Goal: Task Accomplishment & Management: Manage account settings

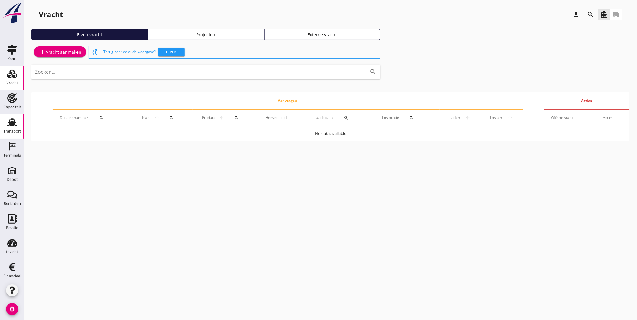
click at [10, 131] on div "Transport" at bounding box center [12, 131] width 18 height 4
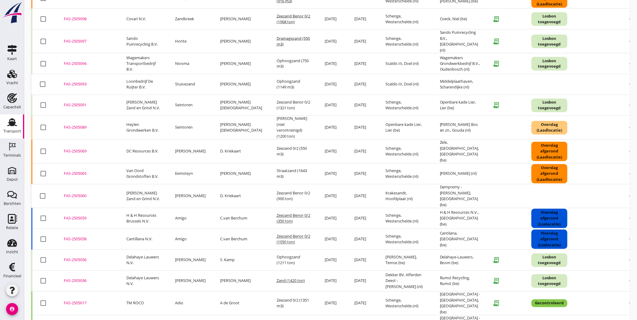
scroll to position [390, 0]
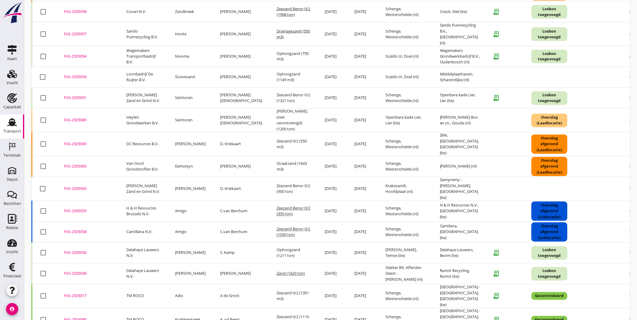
click at [82, 250] on div "FAS-2505056" at bounding box center [88, 253] width 48 height 6
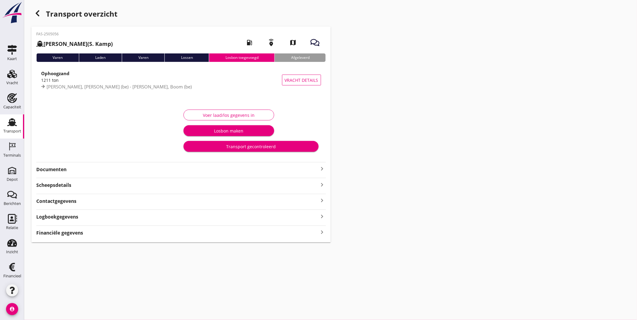
click at [163, 173] on strong "Documenten" at bounding box center [177, 169] width 282 height 7
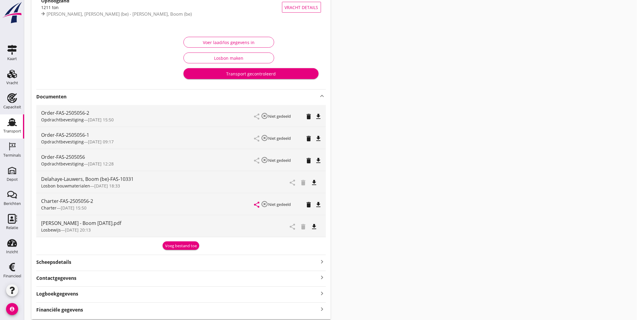
scroll to position [74, 0]
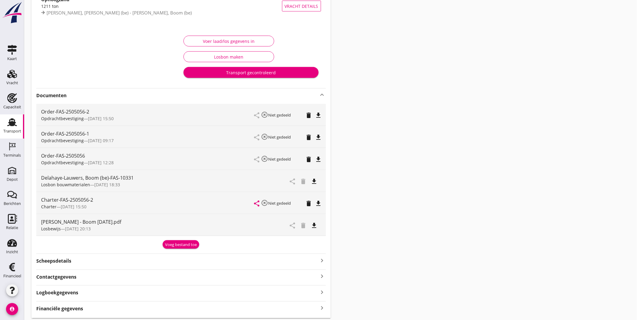
click at [314, 225] on icon "file_download" at bounding box center [314, 225] width 7 height 7
click at [243, 46] on div "Voer laad/los gegevens in Losbon maken Transport gecontroleerd" at bounding box center [251, 56] width 140 height 51
click at [243, 43] on div "Voer laad/los gegevens in" at bounding box center [229, 41] width 80 height 6
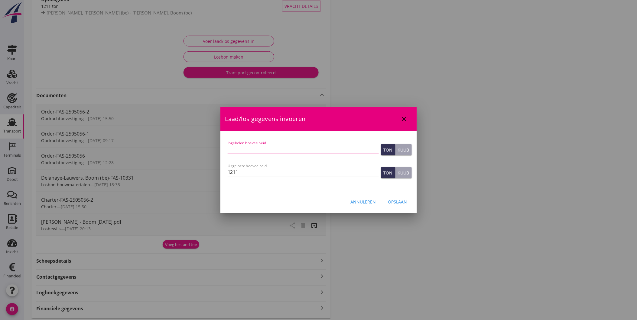
click at [278, 149] on input "Ingeladen hoeveelheid" at bounding box center [302, 149] width 151 height 10
type input "627"
click at [401, 148] on div "Kuub" at bounding box center [403, 150] width 11 height 6
click at [286, 174] on input "1211" at bounding box center [302, 172] width 151 height 10
type input "1210"
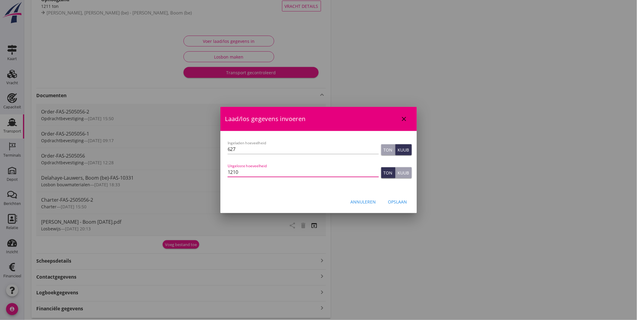
click at [397, 200] on div "Opslaan" at bounding box center [397, 202] width 19 height 6
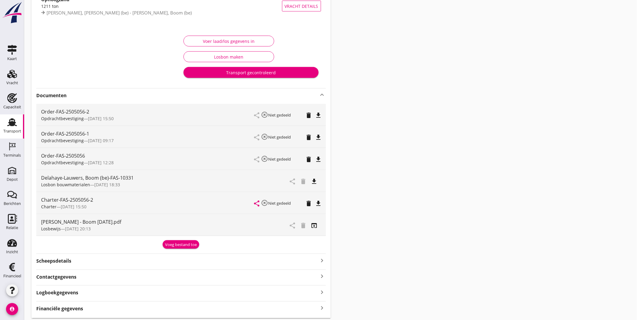
click at [309, 137] on icon "delete" at bounding box center [308, 137] width 7 height 7
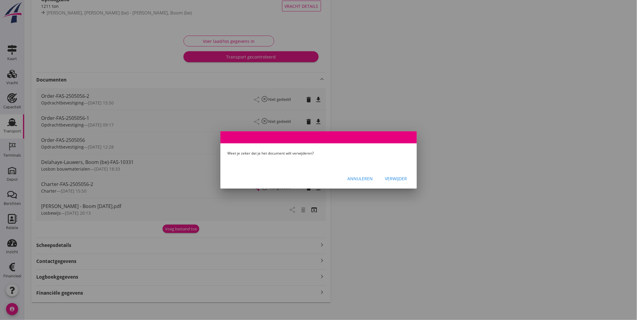
click at [396, 181] on div "Verwijder" at bounding box center [396, 179] width 22 height 6
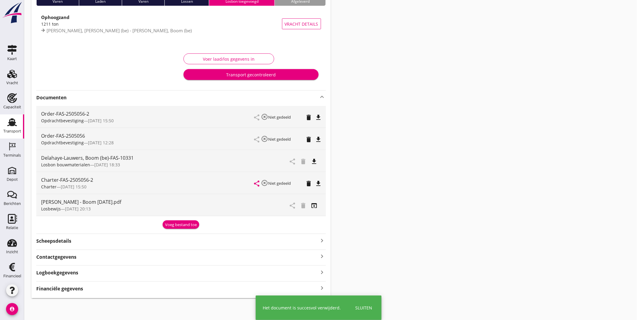
scroll to position [56, 0]
click at [309, 140] on icon "delete" at bounding box center [308, 139] width 7 height 7
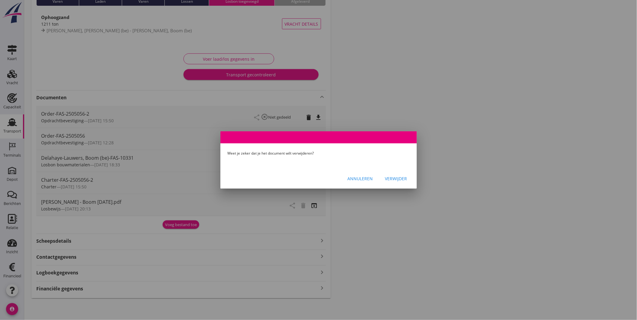
click at [398, 178] on div "Verwijder" at bounding box center [396, 179] width 22 height 6
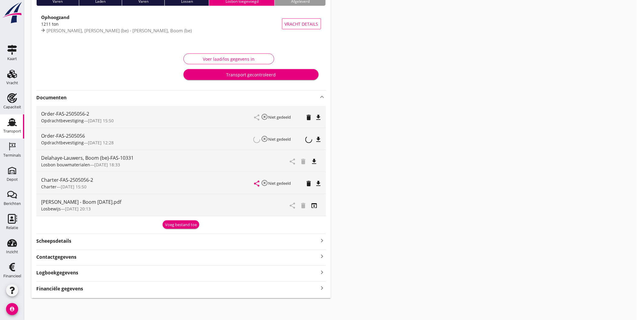
scroll to position [34, 0]
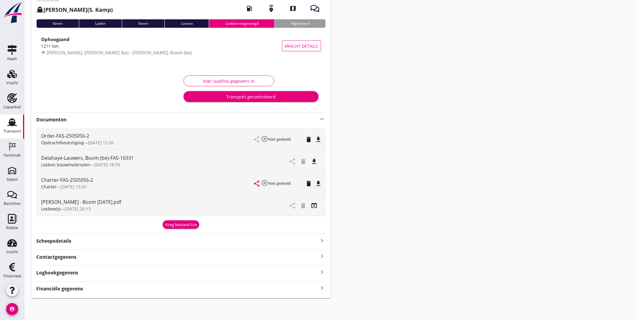
click at [254, 80] on div "Voer laad/los gegevens in" at bounding box center [229, 81] width 80 height 6
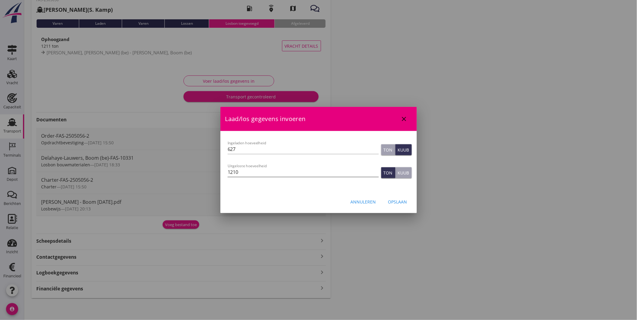
click at [309, 171] on input "1210" at bounding box center [302, 172] width 151 height 10
type input "1211"
click at [393, 200] on div "Opslaan" at bounding box center [397, 202] width 19 height 6
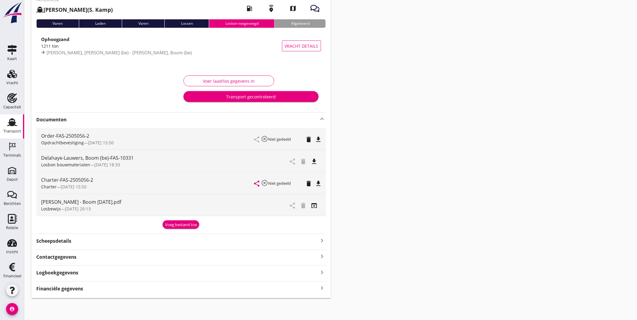
click at [300, 97] on div "Transport gecontroleerd" at bounding box center [250, 97] width 125 height 6
click at [324, 121] on icon "keyboard_arrow_up" at bounding box center [321, 118] width 7 height 7
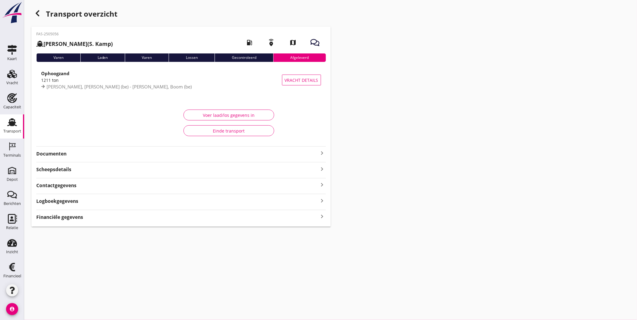
click at [286, 217] on div "Financiële gegevens keyboard_arrow_right" at bounding box center [180, 217] width 289 height 8
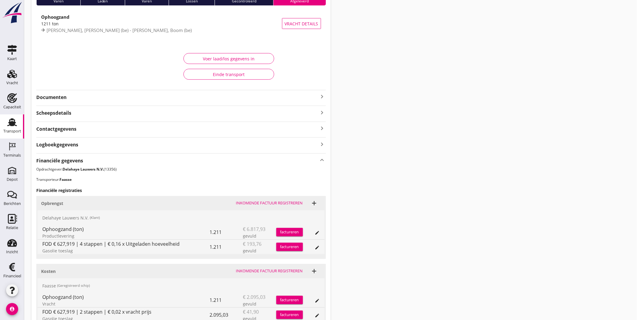
scroll to position [83, 0]
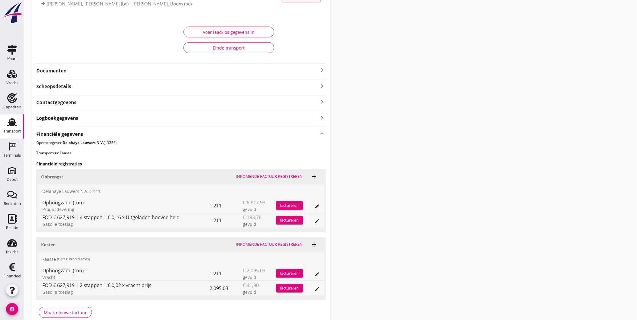
click at [291, 204] on div "factureren" at bounding box center [289, 206] width 27 height 6
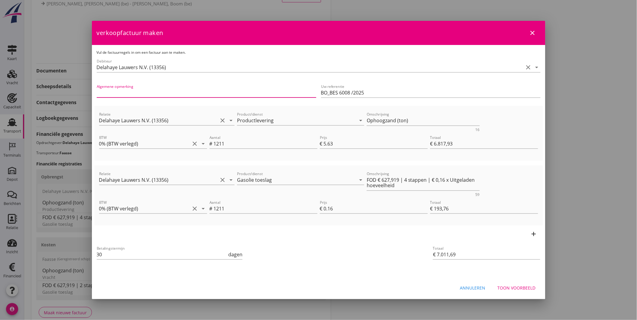
click at [210, 92] on input "Algemene opmerking" at bounding box center [206, 93] width 219 height 10
type input "Levering Ophoogzand"
click at [520, 290] on div "Toon voorbeeld" at bounding box center [516, 288] width 38 height 6
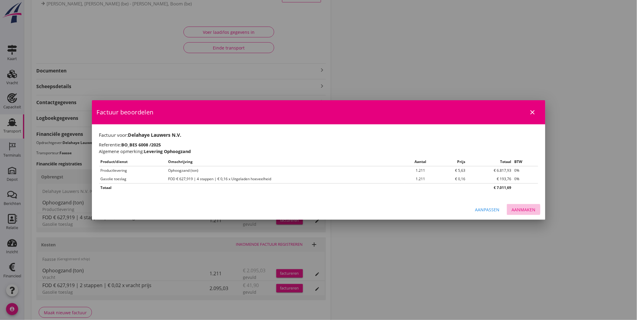
click at [527, 209] on div "Aanmaken" at bounding box center [523, 210] width 24 height 6
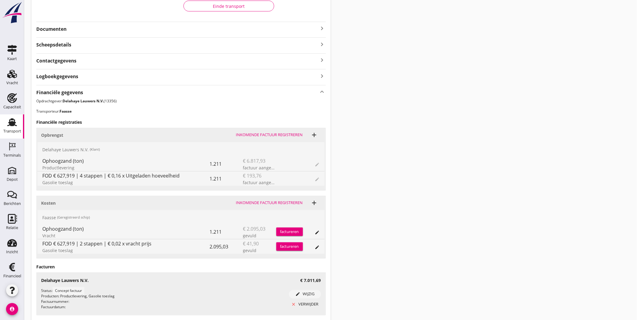
scroll to position [170, 0]
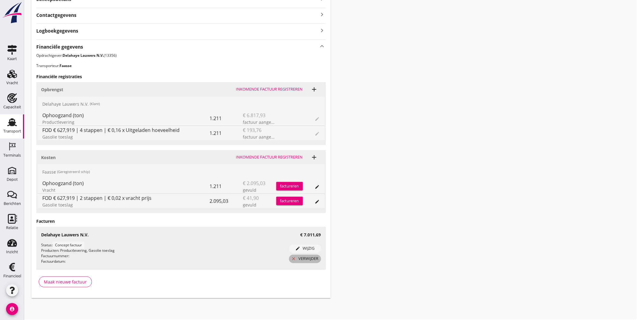
click at [313, 260] on div "close verwijder" at bounding box center [304, 259] width 27 height 6
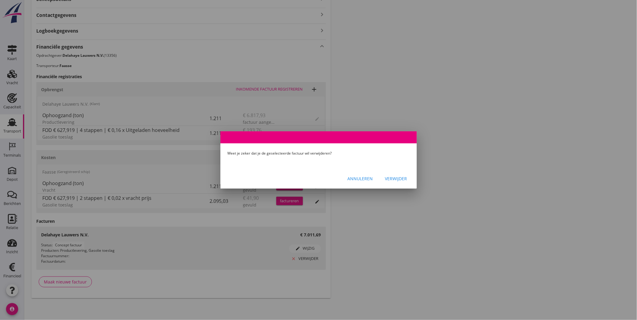
click at [393, 179] on div "Verwijder" at bounding box center [396, 179] width 22 height 6
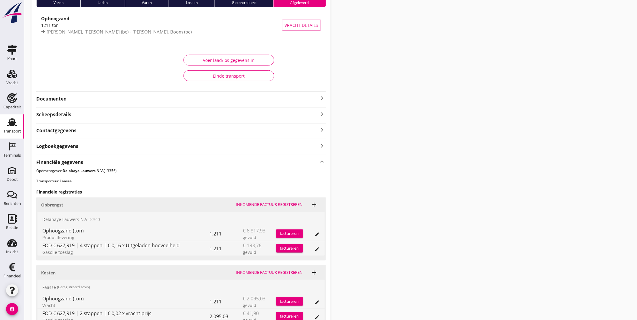
scroll to position [41, 0]
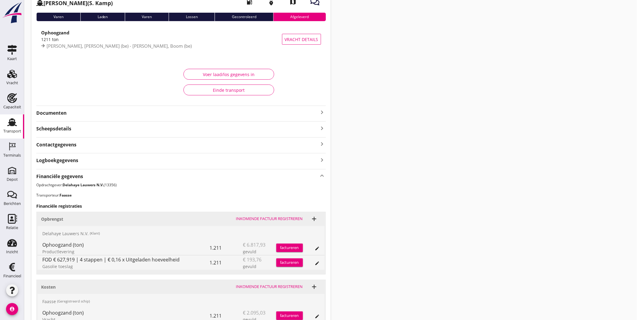
click at [404, 81] on div "Transport overzicht FAS-2505056 [PERSON_NAME] (S. Kamp) local_gas_station emerg…" at bounding box center [330, 168] width 612 height 419
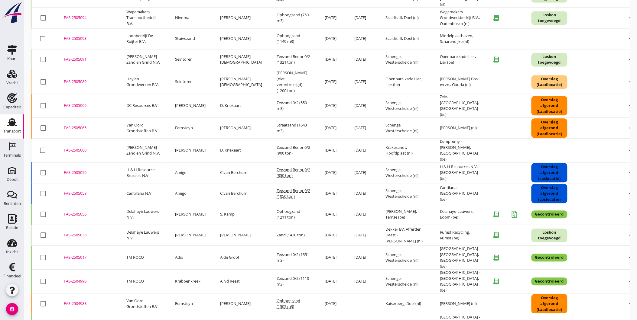
scroll to position [458, 0]
